Goal: Task Accomplishment & Management: Complete application form

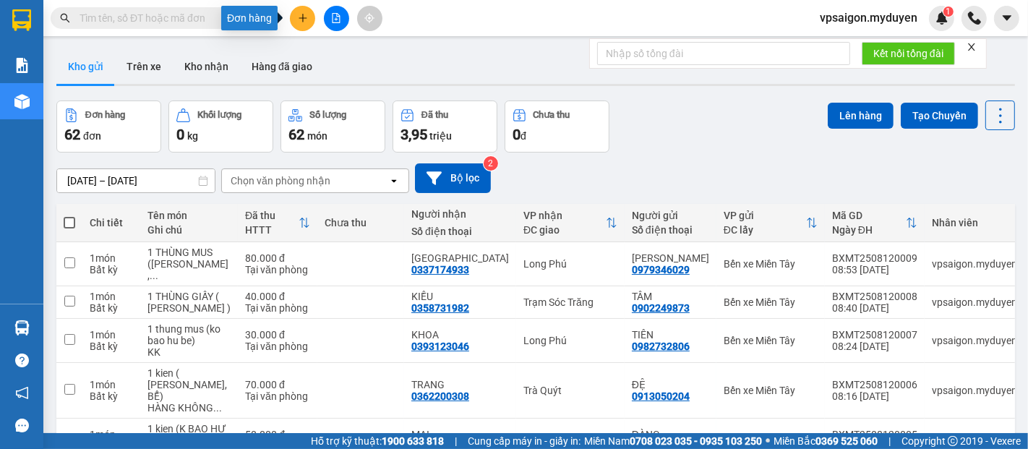
click at [299, 17] on icon "plus" at bounding box center [303, 18] width 10 height 10
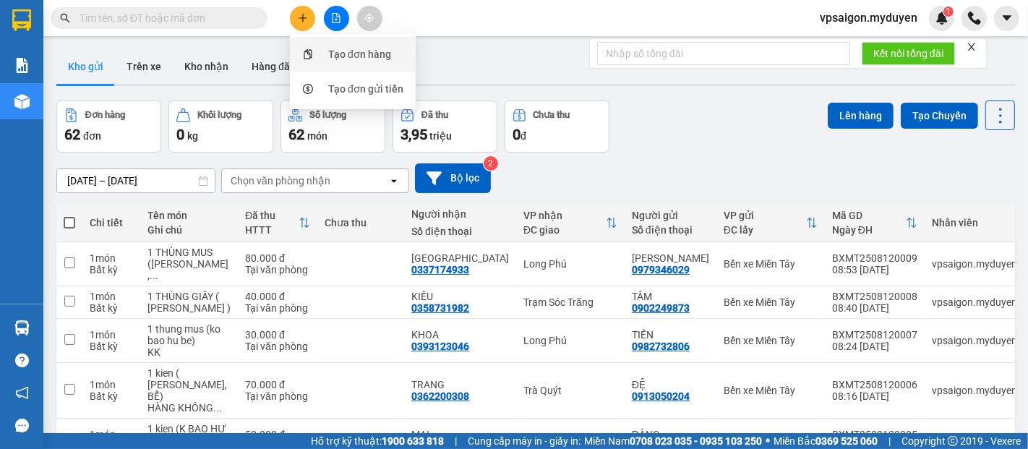
click at [347, 48] on div "Tạo đơn hàng" at bounding box center [359, 54] width 63 height 16
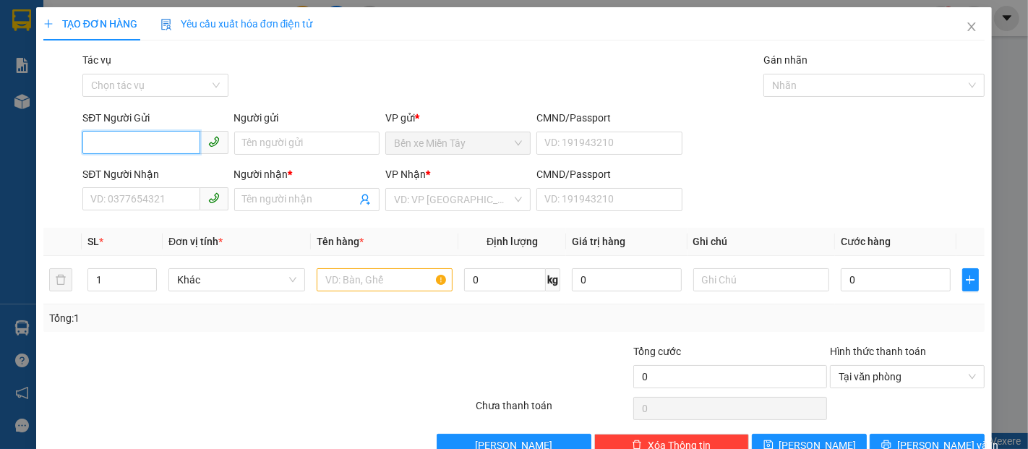
click at [120, 143] on input "SĐT Người Gửi" at bounding box center [140, 142] width 117 height 23
type input "0971309121"
click at [152, 176] on div "0971309121 - THAO" at bounding box center [153, 172] width 126 height 16
type input "THAO"
type input "0943972492"
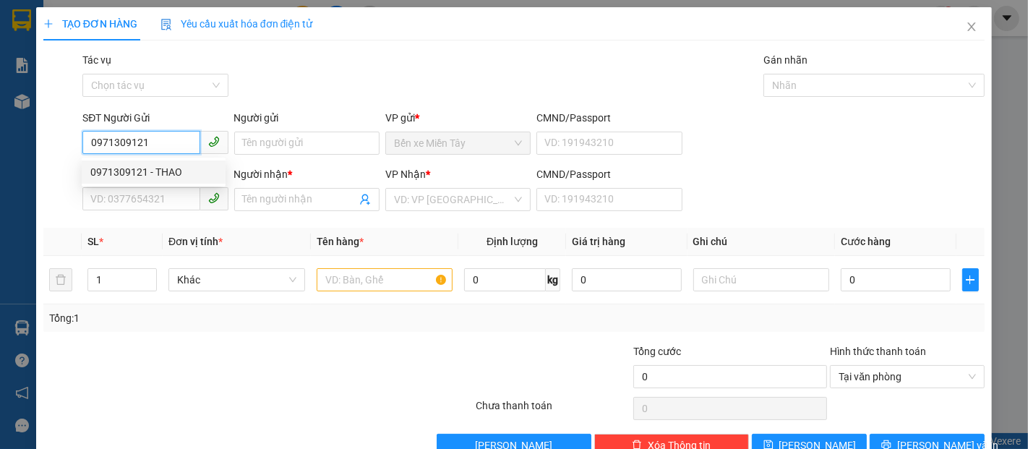
type input "THAO"
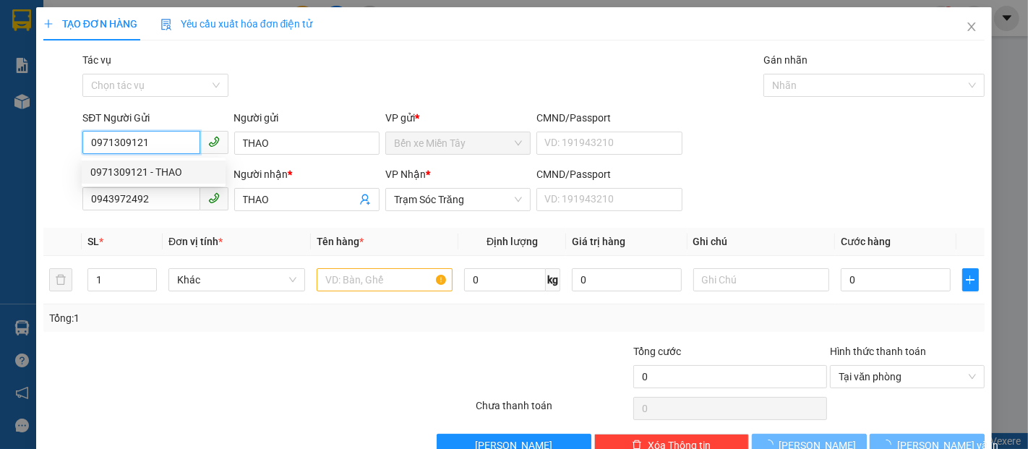
type input "150.000"
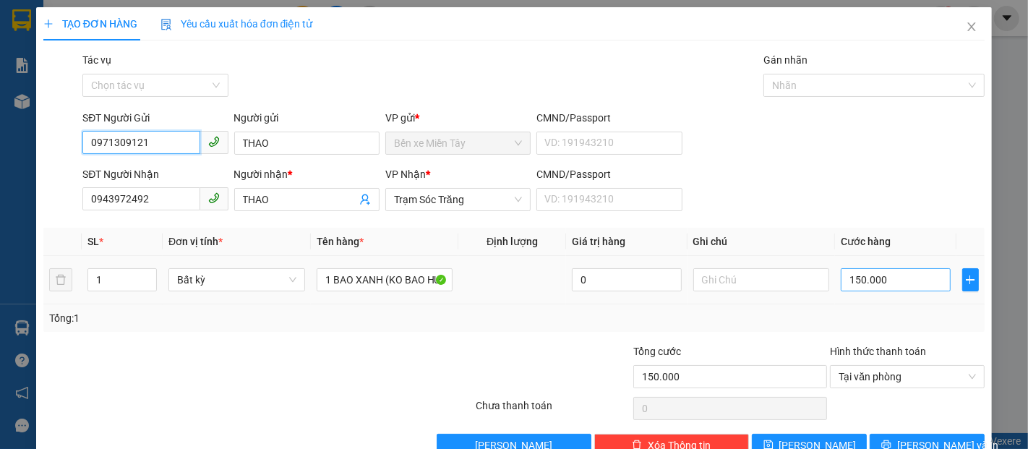
type input "0971309121"
click at [849, 283] on input "150.000" at bounding box center [895, 279] width 109 height 23
type input "1"
type input "12"
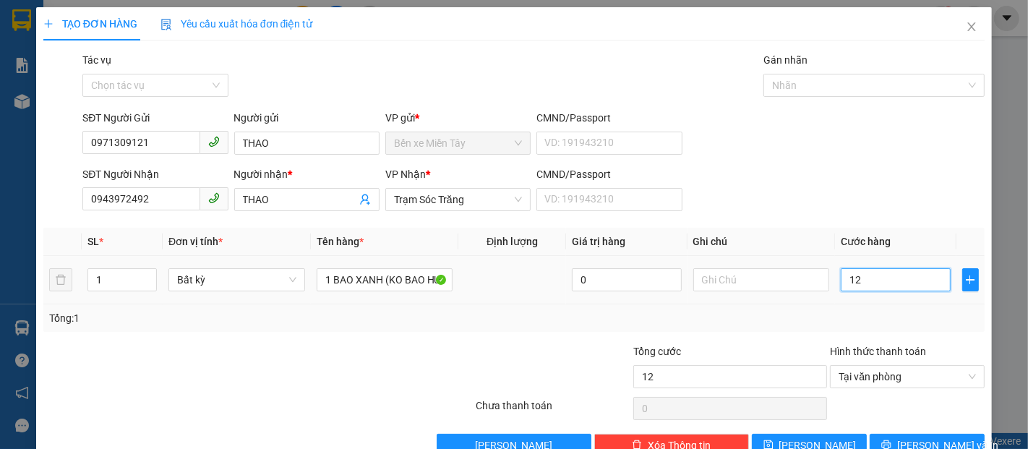
type input "120"
type input "1.200"
type input "12.000"
type input "120.000"
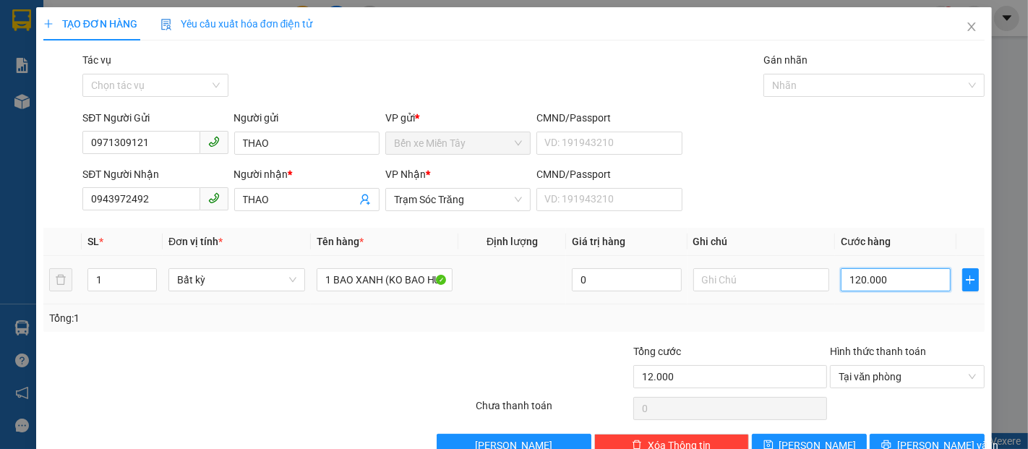
type input "120.000"
click at [920, 439] on span "[PERSON_NAME] và In" at bounding box center [947, 445] width 101 height 16
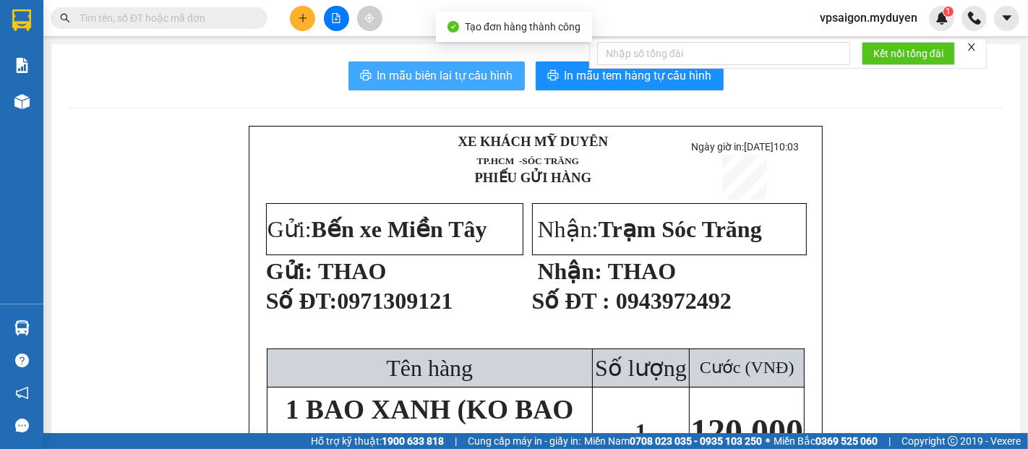
click at [452, 85] on button "In mẫu biên lai tự cấu hình" at bounding box center [436, 75] width 176 height 29
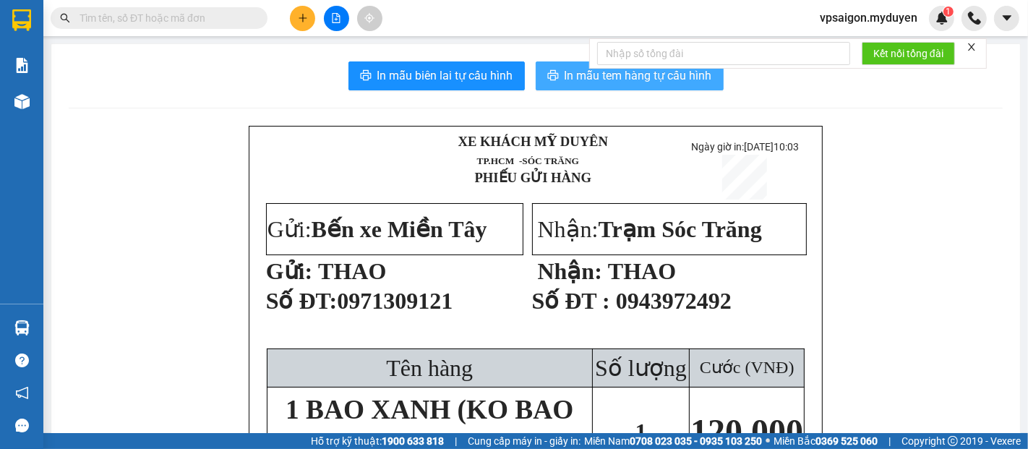
click at [617, 76] on span "In mẫu tem hàng tự cấu hình" at bounding box center [638, 76] width 147 height 18
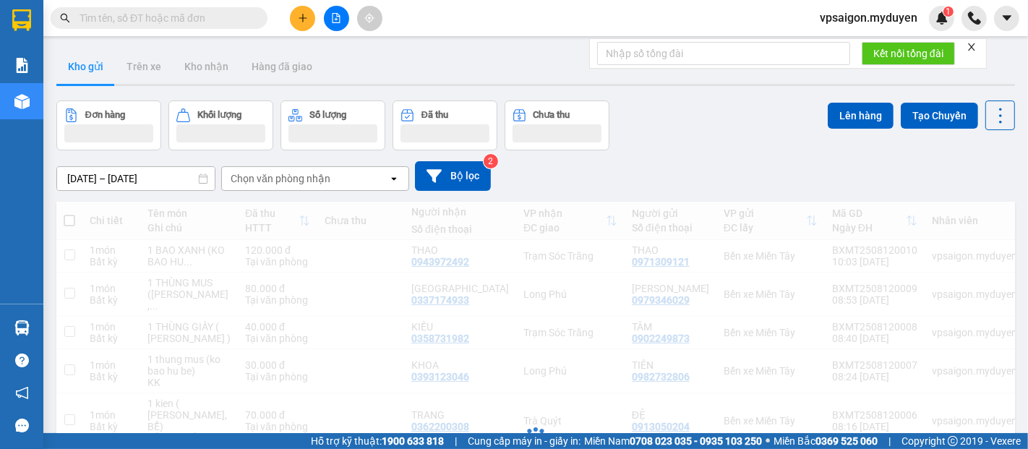
click at [307, 9] on button at bounding box center [302, 18] width 25 height 25
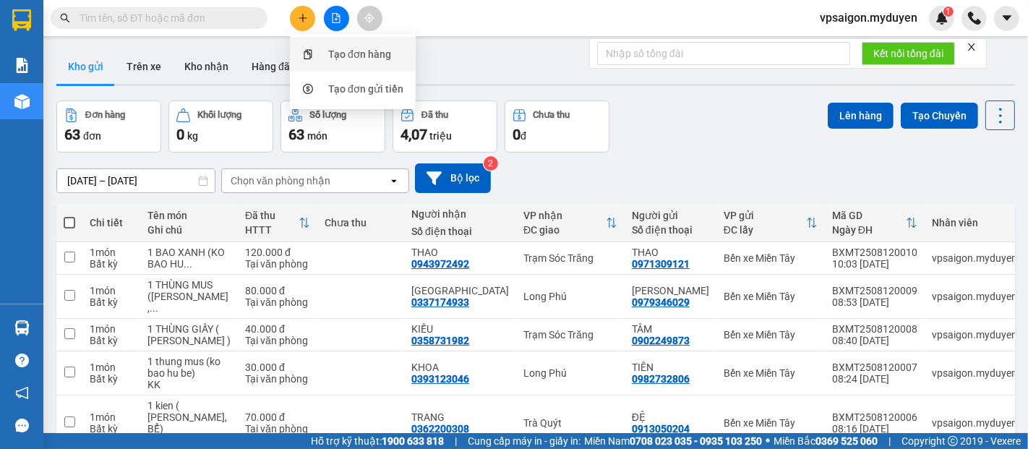
click at [365, 58] on div "Tạo đơn hàng" at bounding box center [359, 54] width 63 height 16
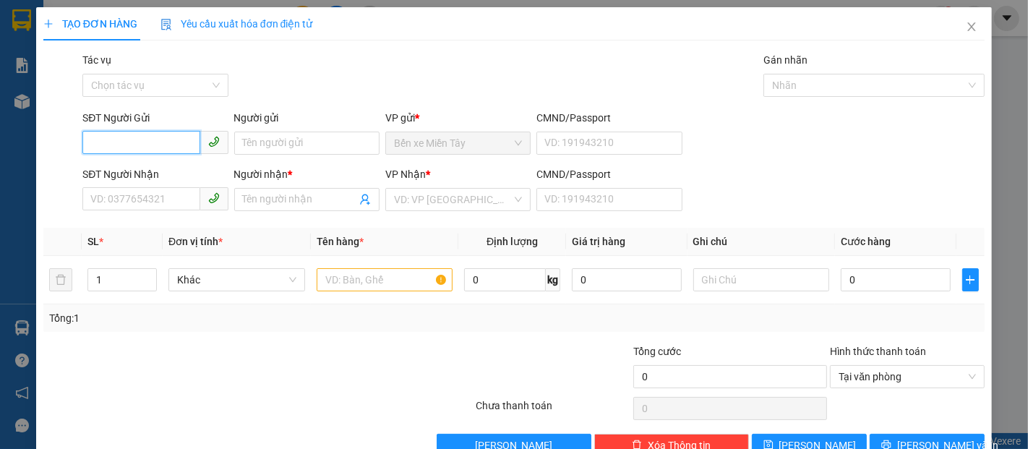
click at [142, 142] on input "SĐT Người Gửi" at bounding box center [140, 142] width 117 height 23
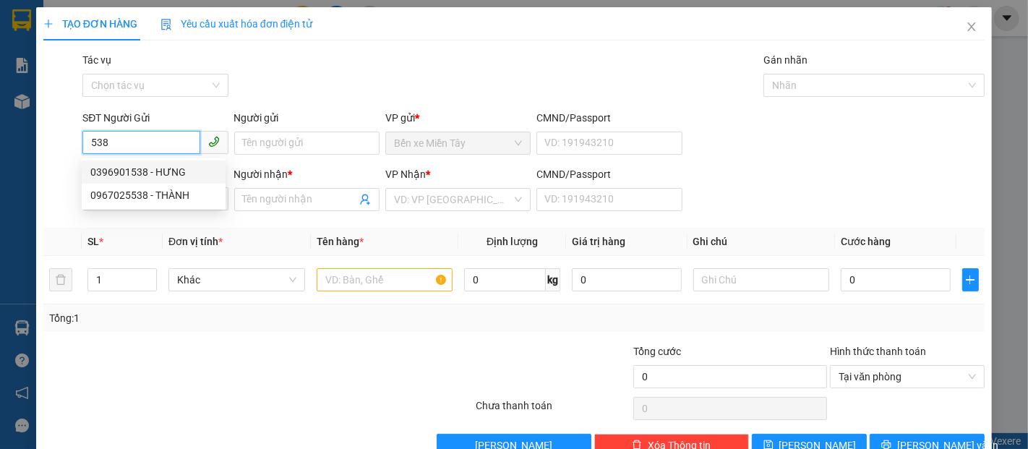
click at [163, 171] on div "0396901538 - HƯNG" at bounding box center [153, 172] width 126 height 16
type input "0396901538"
type input "HƯNG"
type input "0396901538"
type input "HƯNG"
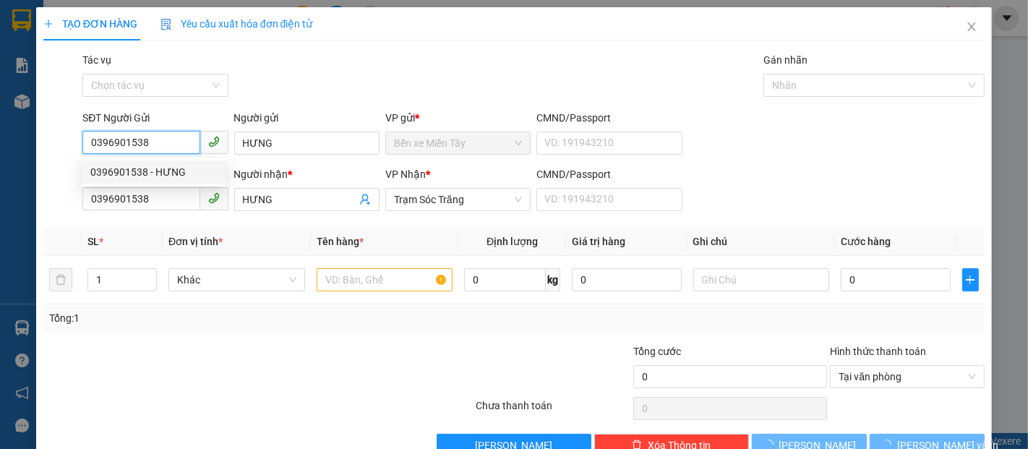
type input "50.000"
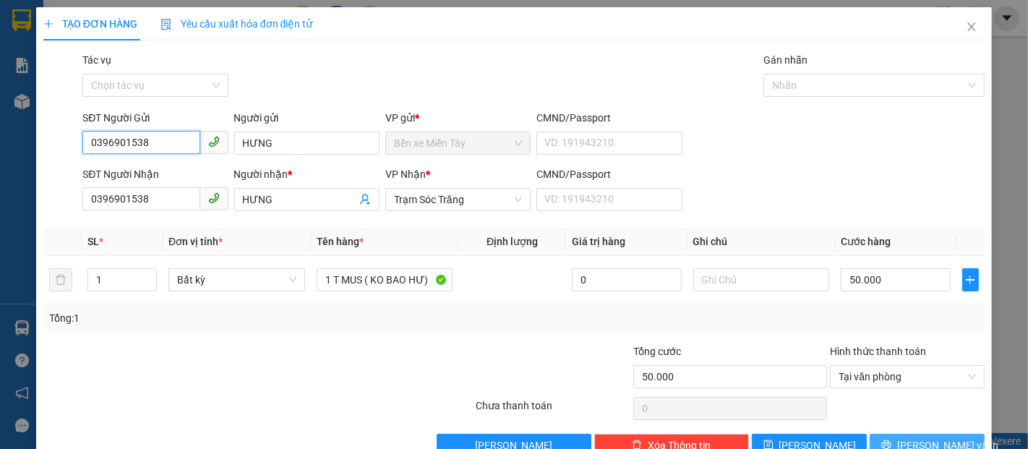
type input "0396901538"
click at [936, 437] on span "[PERSON_NAME] và In" at bounding box center [947, 445] width 101 height 16
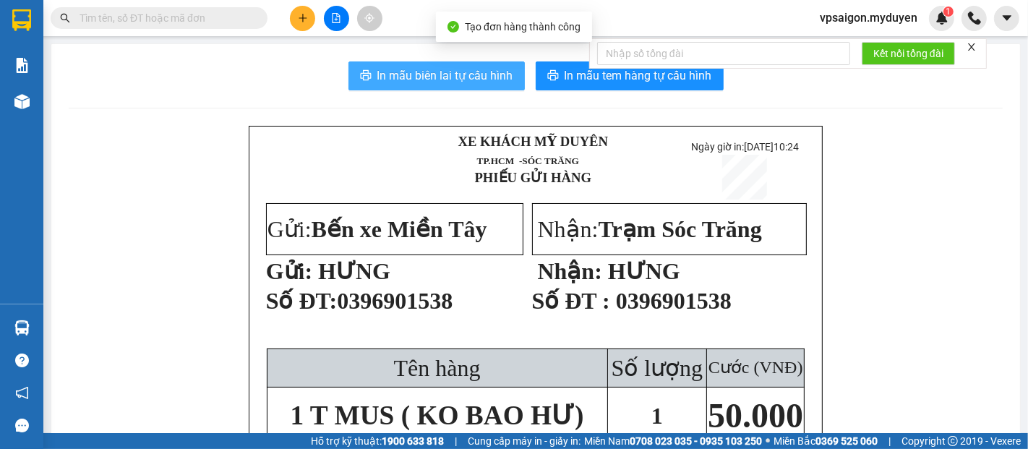
click at [456, 62] on button "In mẫu biên lai tự cấu hình" at bounding box center [436, 75] width 176 height 29
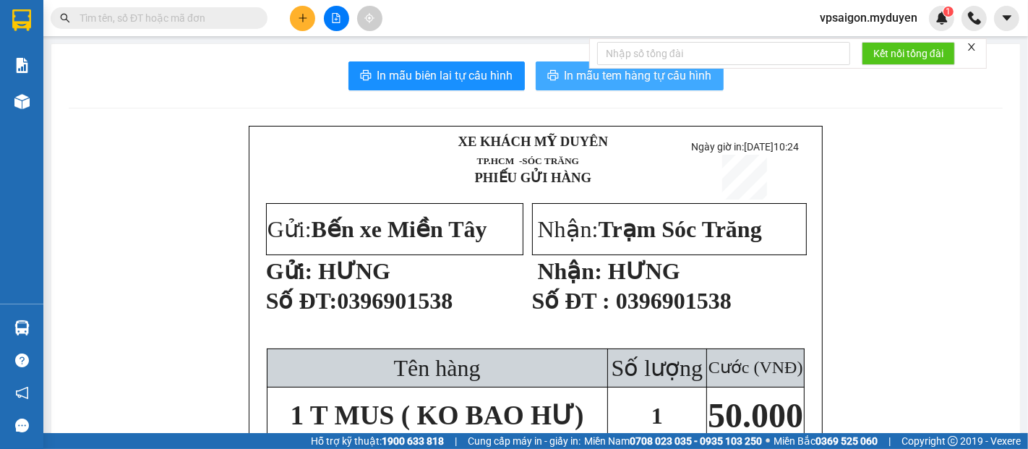
click at [681, 73] on span "In mẫu tem hàng tự cấu hình" at bounding box center [638, 76] width 147 height 18
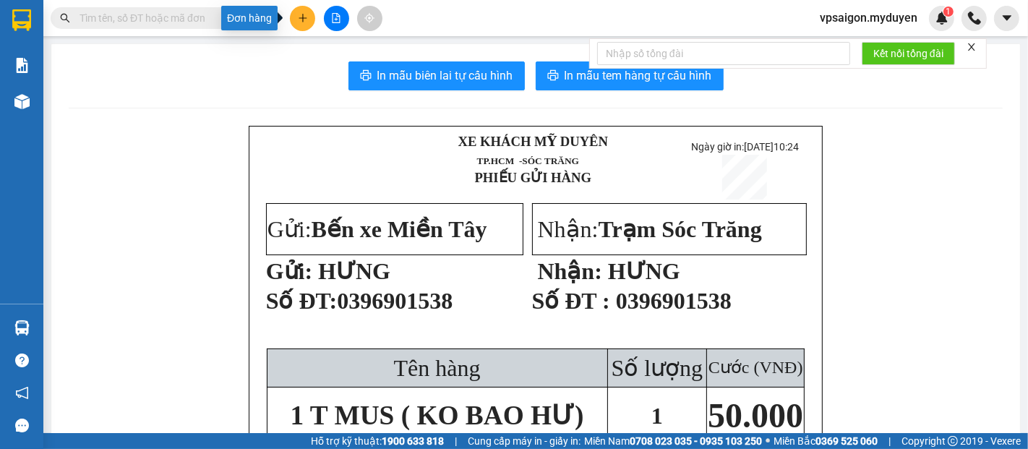
click at [306, 17] on icon "plus" at bounding box center [303, 17] width 8 height 1
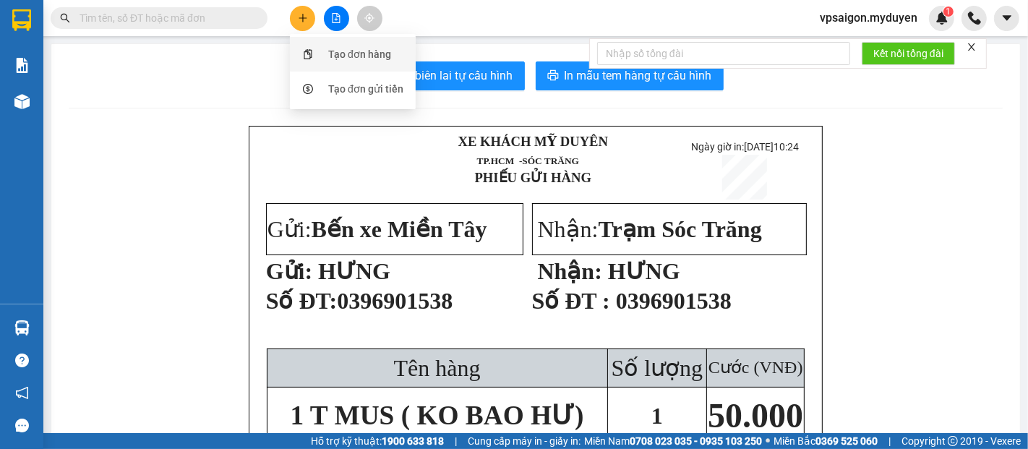
click at [343, 53] on div "Tạo đơn hàng" at bounding box center [359, 54] width 63 height 16
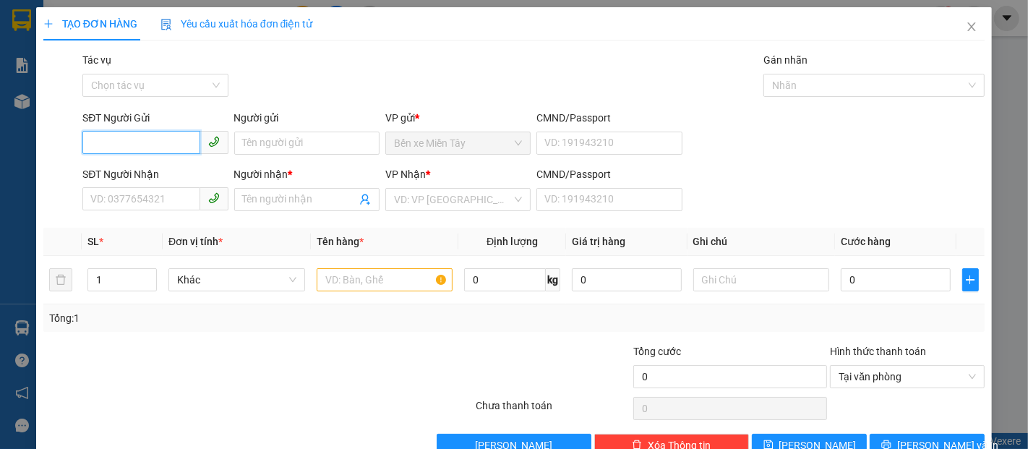
click at [158, 132] on input "SĐT Người Gửi" at bounding box center [140, 142] width 117 height 23
click at [147, 168] on div "0918110088 - KHẢI" at bounding box center [153, 172] width 126 height 16
type input "0918110088"
type input "KHẢI"
type input "0944111860"
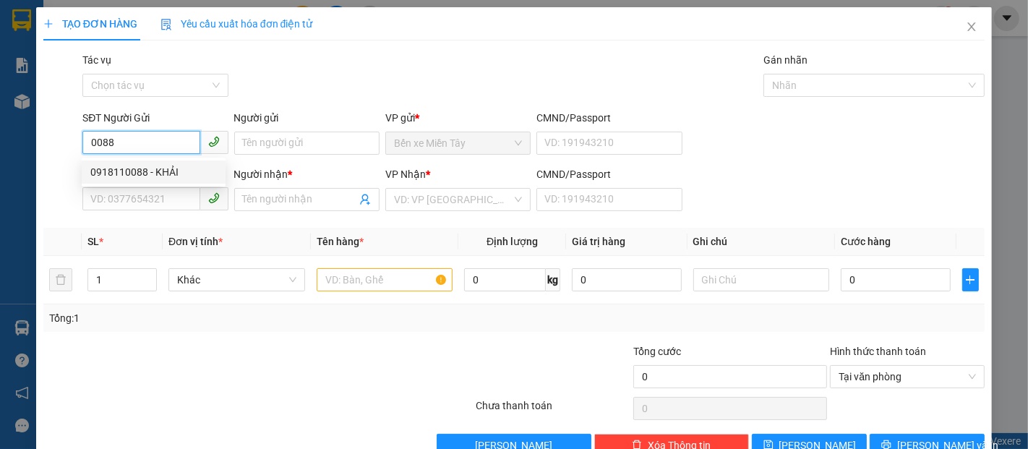
type input "ĐẢO"
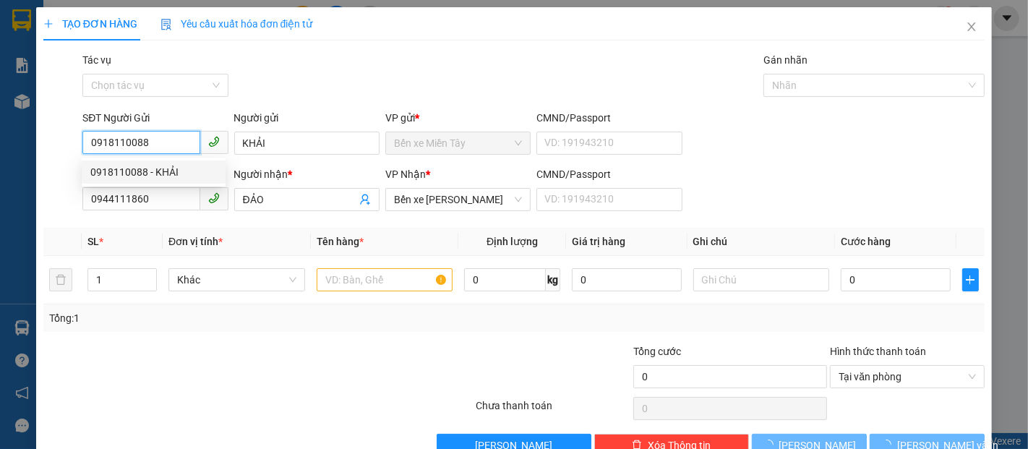
type input "60.000"
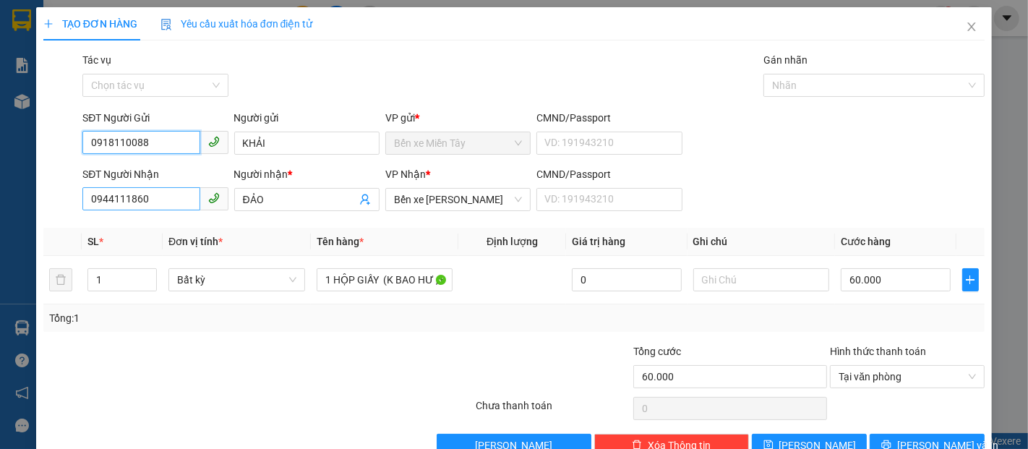
type input "0918110088"
click at [151, 208] on input "0944111860" at bounding box center [140, 198] width 117 height 23
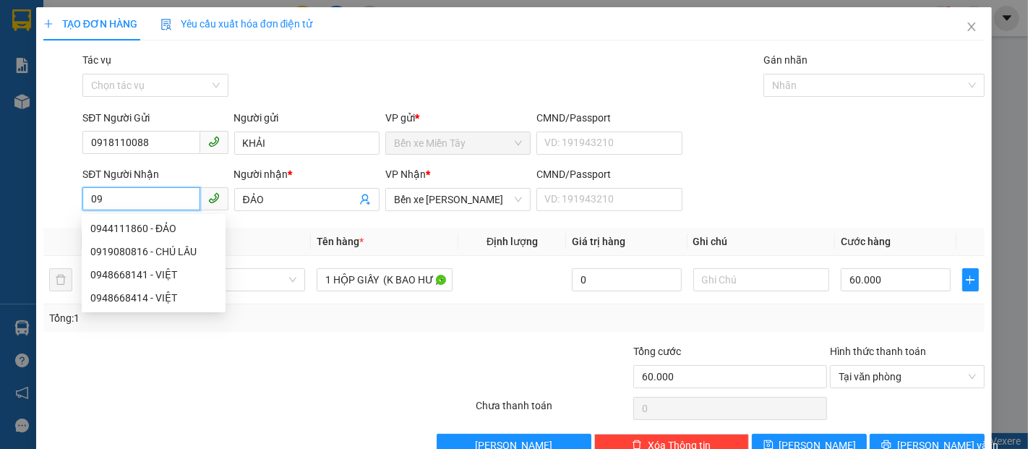
type input "0"
click at [145, 249] on div "0919080816 - CHÚ LÂU" at bounding box center [153, 252] width 126 height 16
type input "0919080816"
type input "CHÚ LÂU"
type input "70.000"
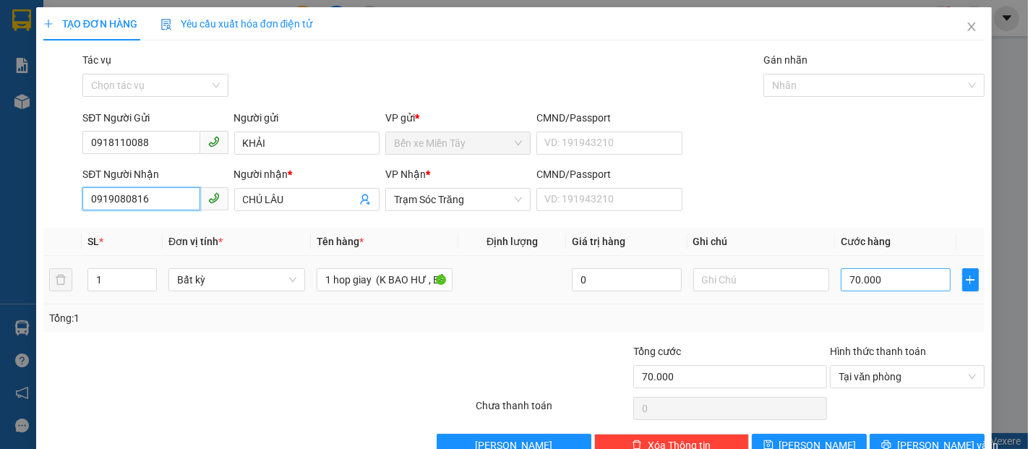
type input "0919080816"
click at [841, 288] on input "70.000" at bounding box center [895, 279] width 109 height 23
type input "3"
type input "30"
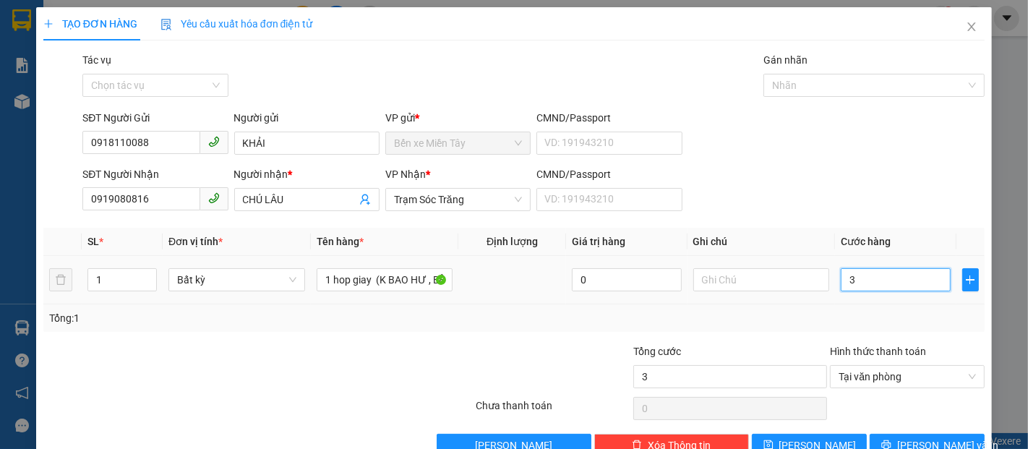
type input "30"
type input "300"
type input "3.000"
type input "30.000"
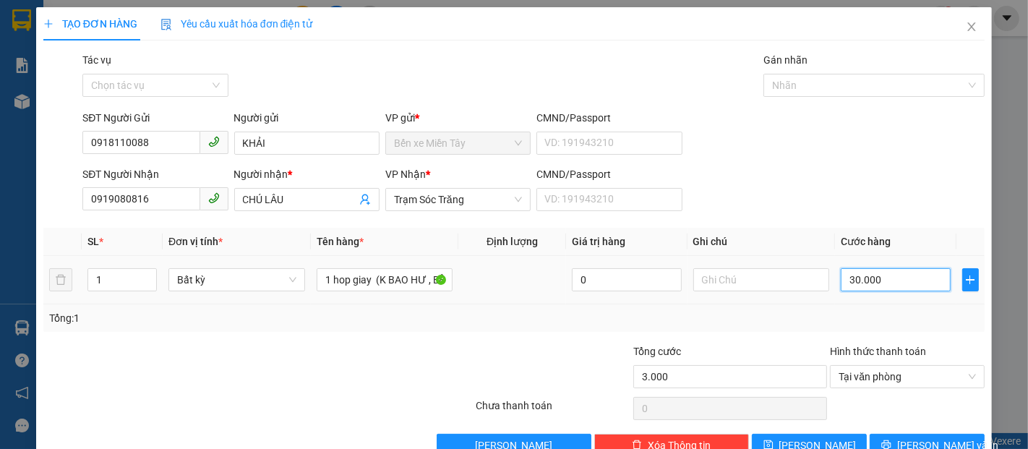
type input "30.000"
click at [912, 442] on span "[PERSON_NAME] và In" at bounding box center [947, 445] width 101 height 16
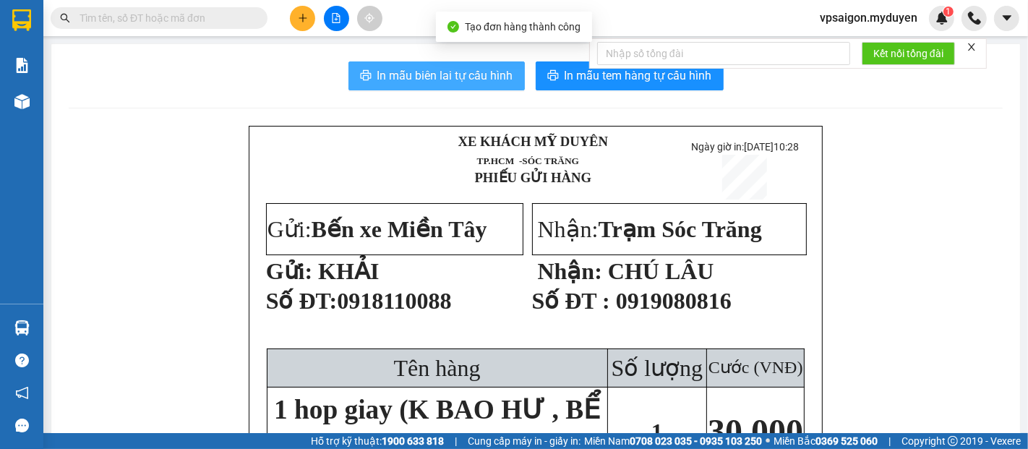
click at [445, 66] on button "In mẫu biên lai tự cấu hình" at bounding box center [436, 75] width 176 height 29
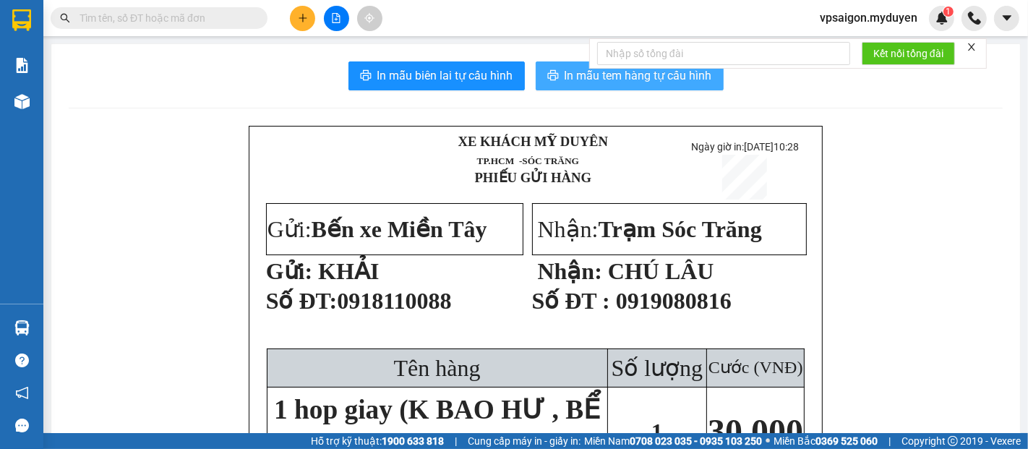
click at [639, 76] on span "In mẫu tem hàng tự cấu hình" at bounding box center [638, 76] width 147 height 18
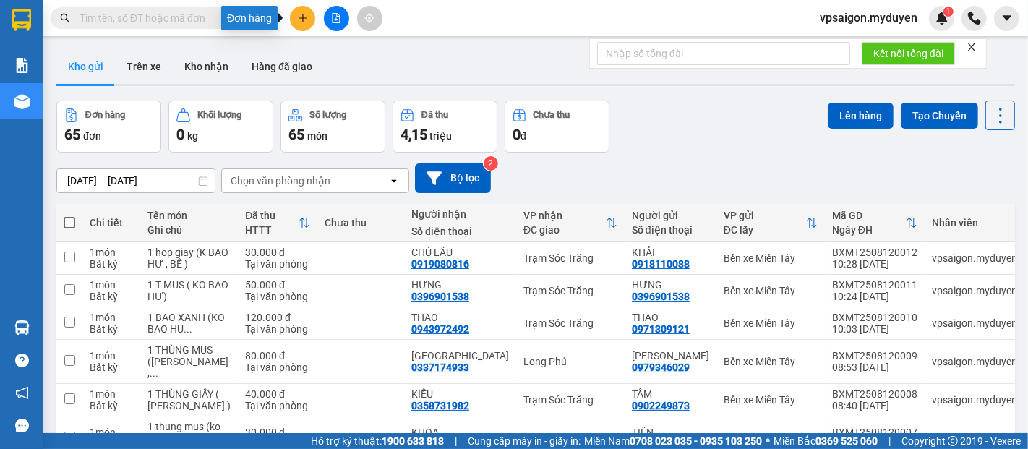
click at [293, 7] on button at bounding box center [302, 18] width 25 height 25
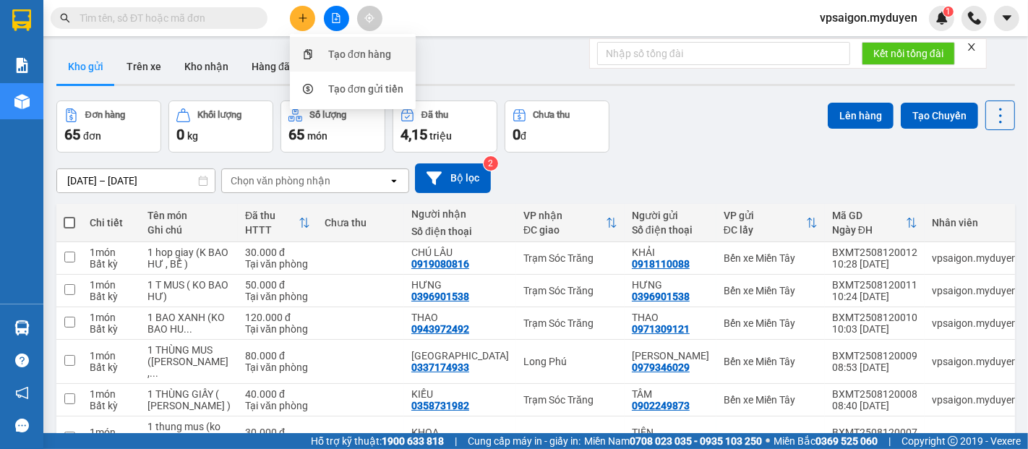
click at [335, 51] on div "Tạo đơn hàng" at bounding box center [359, 54] width 63 height 16
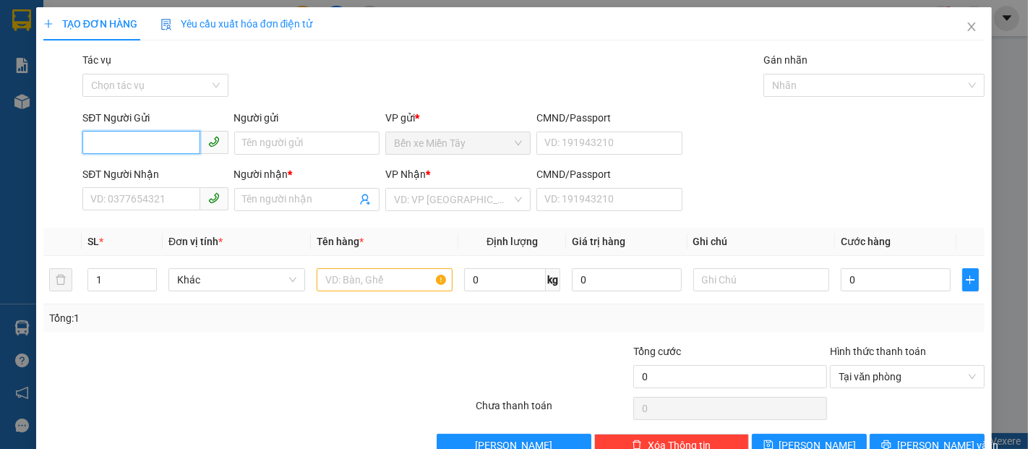
click at [139, 147] on input "SĐT Người Gửi" at bounding box center [140, 142] width 117 height 23
type input "0767160864"
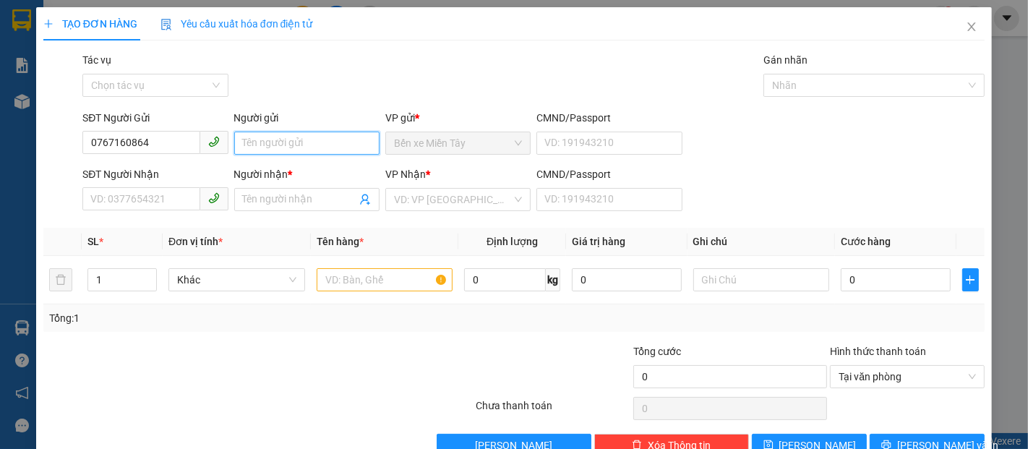
click at [275, 145] on input "Người gửi" at bounding box center [306, 143] width 145 height 23
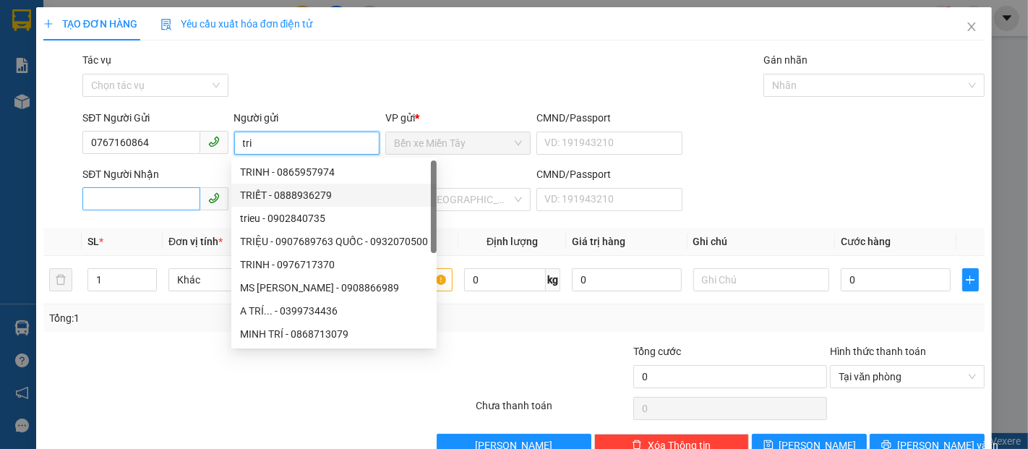
type input "tri"
click at [95, 198] on input "SĐT Người Nhận" at bounding box center [140, 198] width 117 height 23
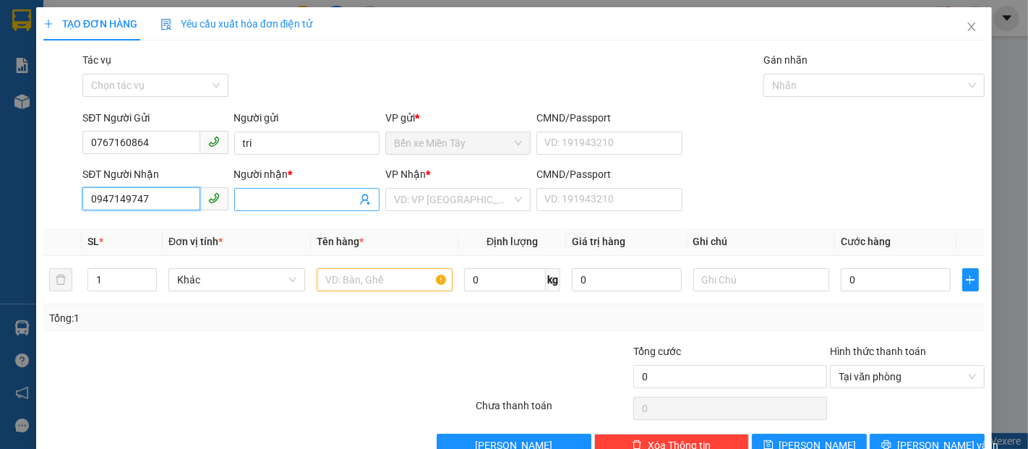
type input "0947149747"
click at [254, 202] on input "Người nhận *" at bounding box center [299, 200] width 113 height 16
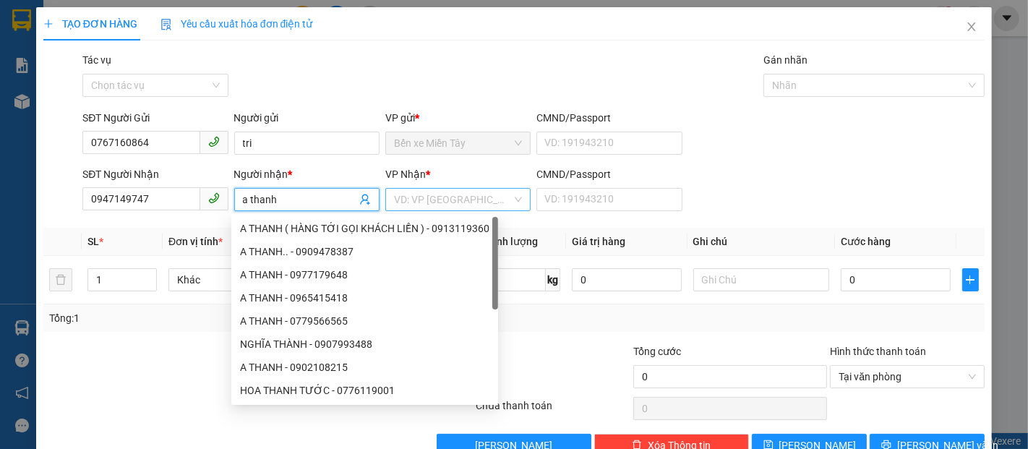
type input "a thanh"
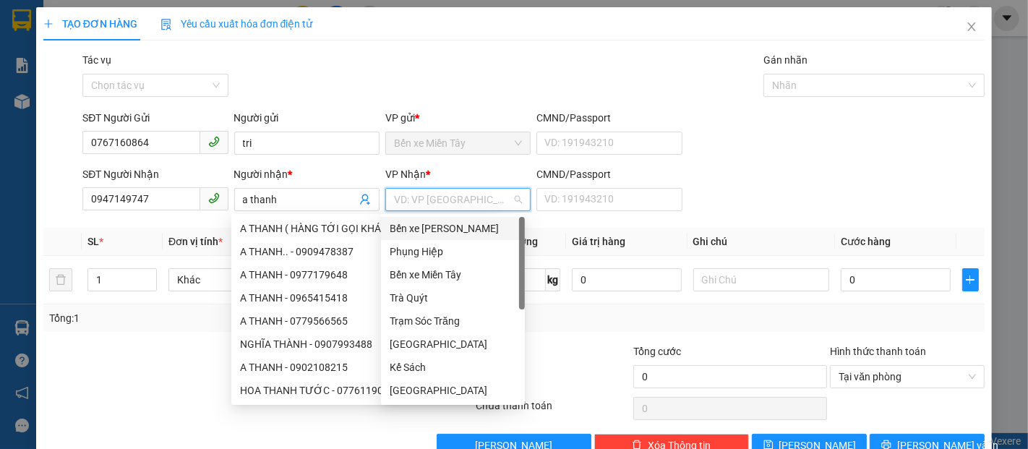
click at [429, 198] on input "search" at bounding box center [453, 200] width 118 height 22
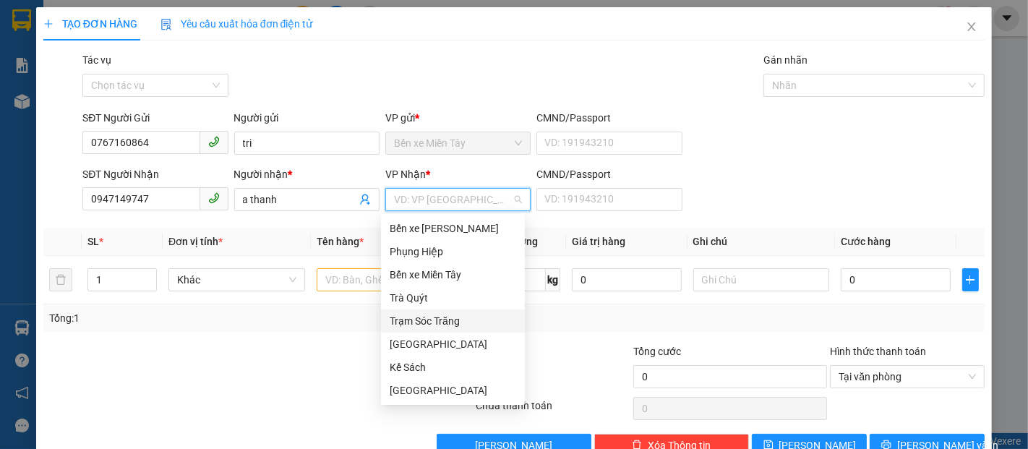
scroll to position [69, 0]
click at [409, 346] on div "Long Phú" at bounding box center [453, 344] width 126 height 16
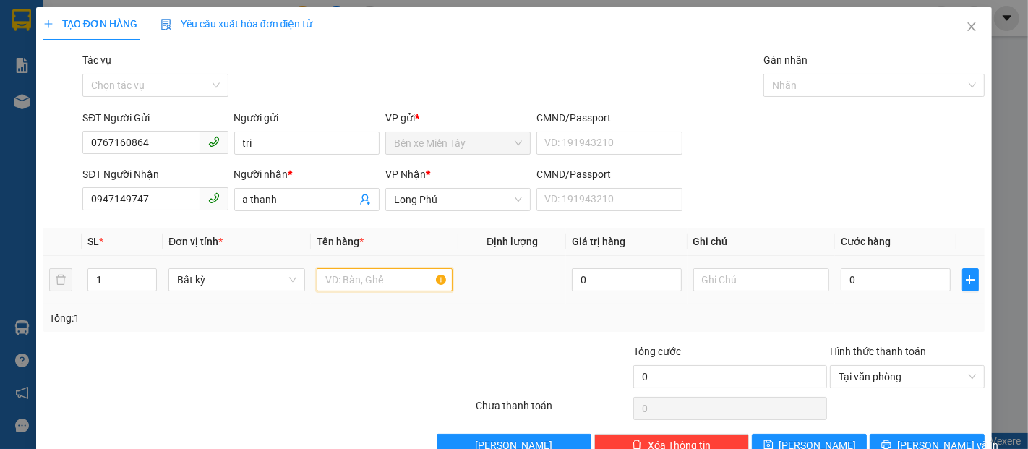
click at [325, 282] on input "text" at bounding box center [385, 279] width 137 height 23
type input "2 thung giay (ko bao hu be)"
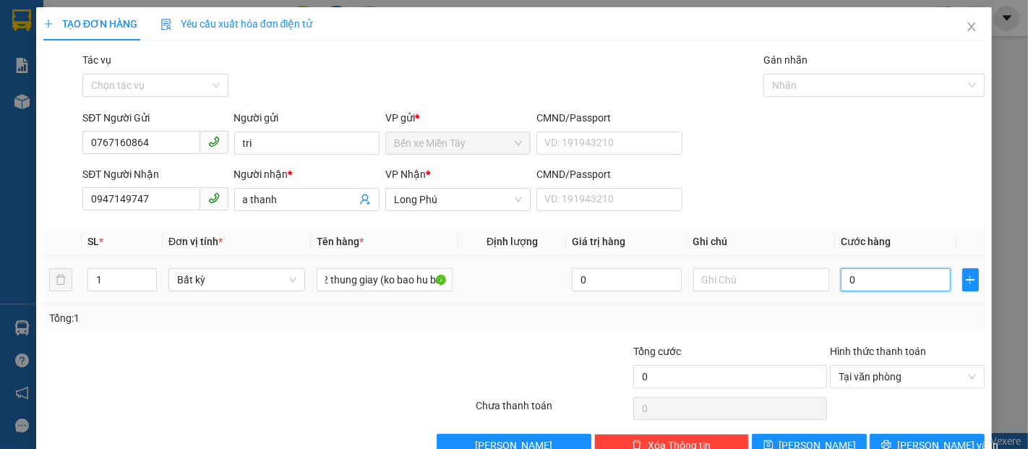
scroll to position [0, 0]
click at [841, 285] on input "0" at bounding box center [895, 279] width 109 height 23
click at [841, 286] on input "0" at bounding box center [895, 279] width 109 height 23
type input "10"
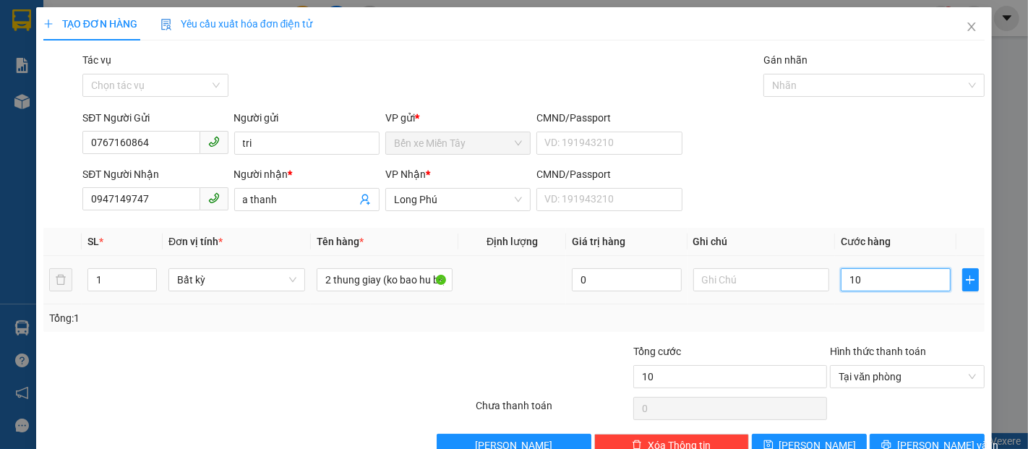
type input "100"
type input "1.000"
type input "10.000"
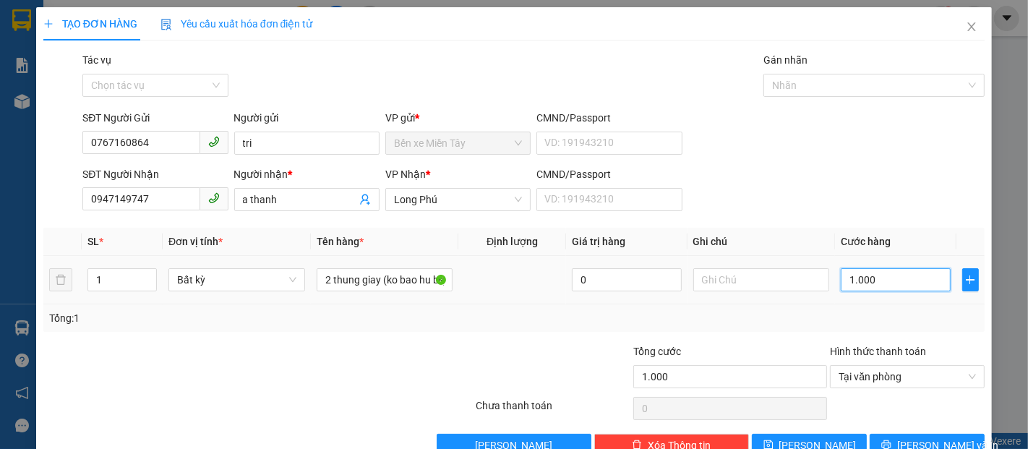
type input "10.000"
type input "100.000"
click at [929, 435] on button "[PERSON_NAME] và In" at bounding box center [927, 445] width 115 height 23
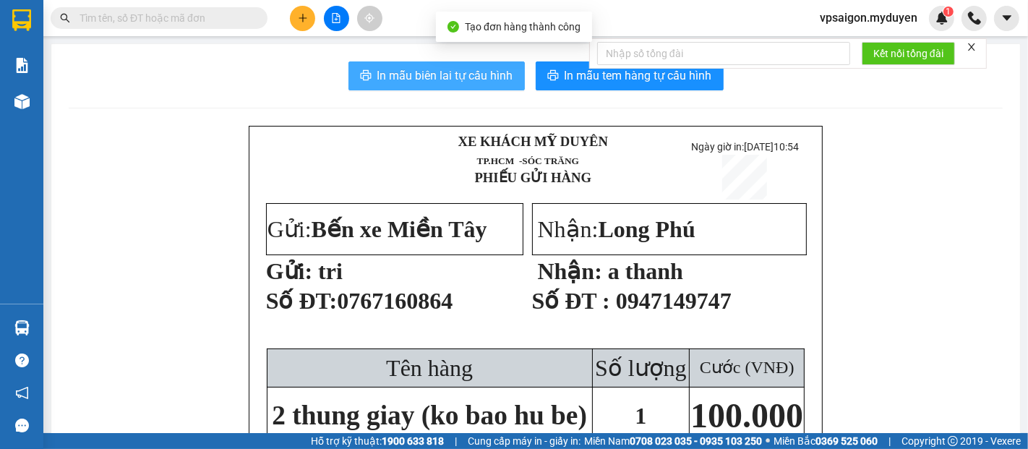
click at [452, 82] on span "In mẫu biên lai tự cấu hình" at bounding box center [445, 76] width 136 height 18
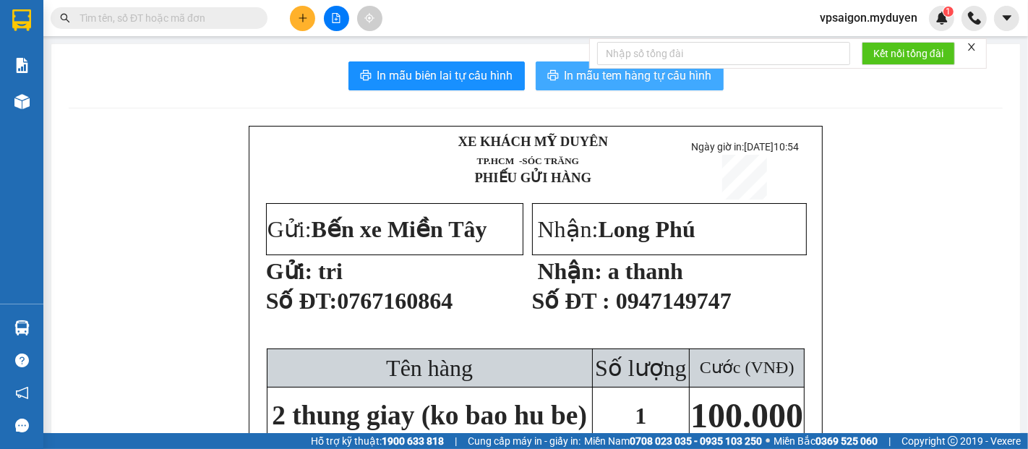
click at [653, 82] on span "In mẫu tem hàng tự cấu hình" at bounding box center [638, 76] width 147 height 18
